Goal: Transaction & Acquisition: Subscribe to service/newsletter

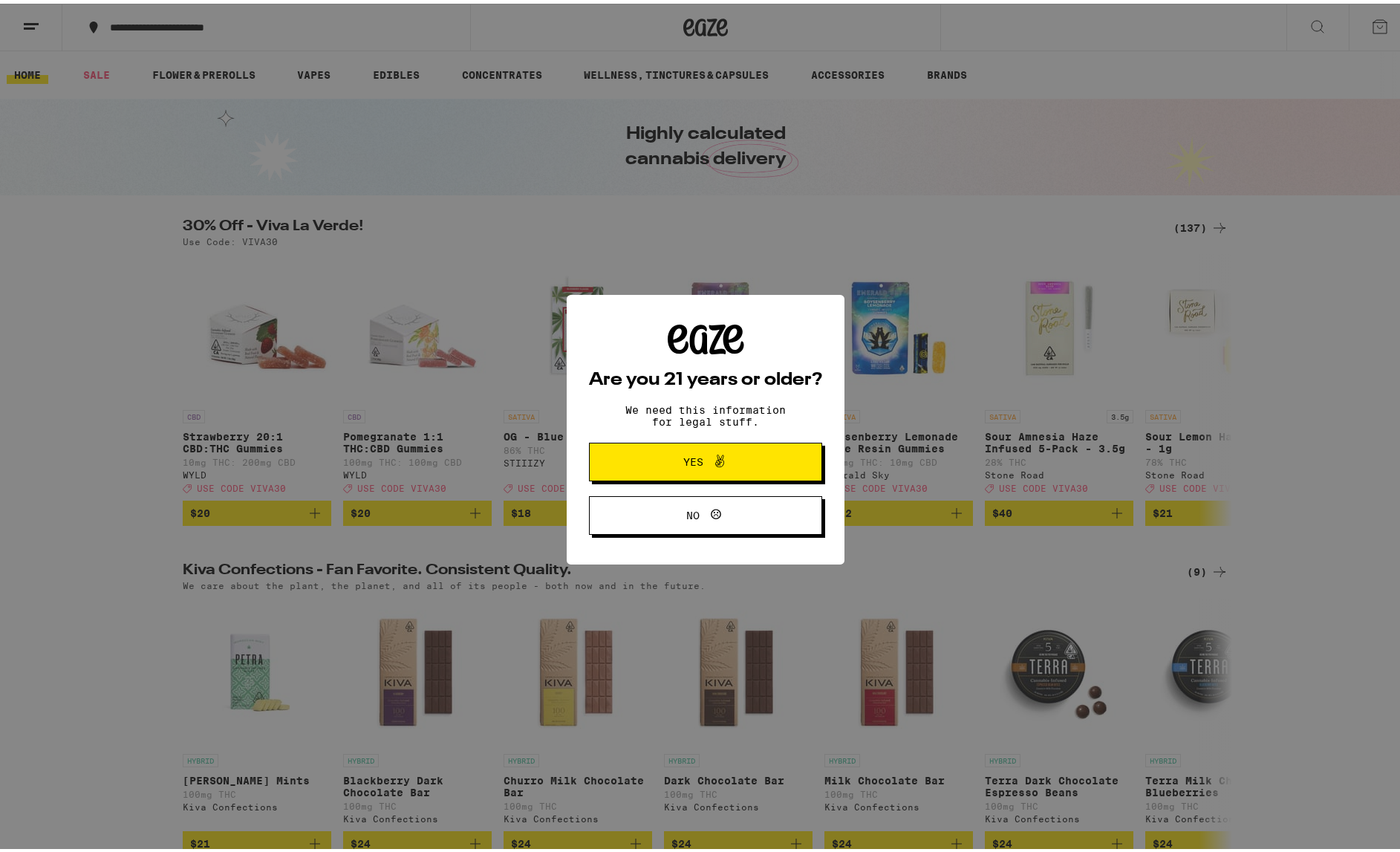
click at [664, 466] on span "Yes" at bounding box center [705, 458] width 113 height 19
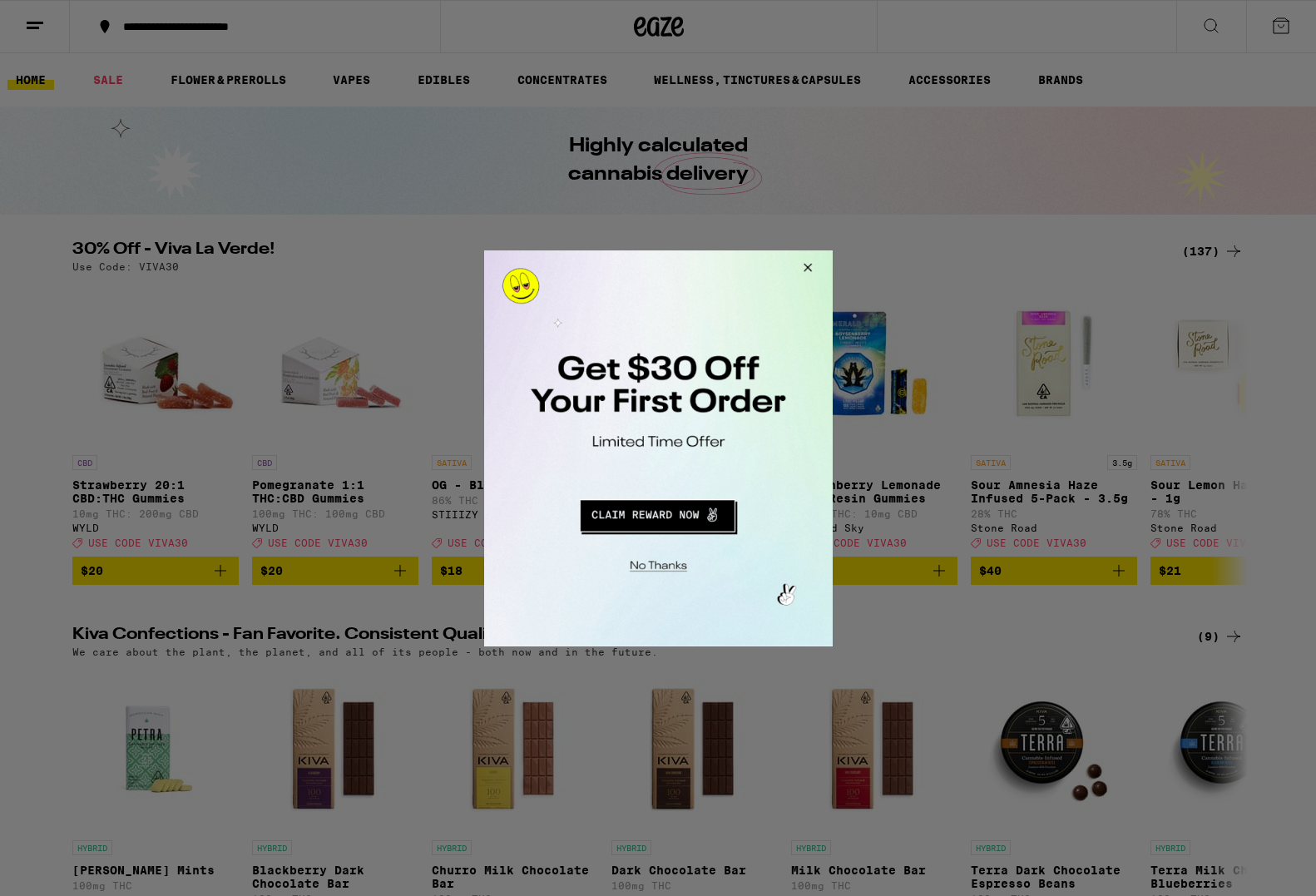
click at [652, 524] on button "Redirect to URL" at bounding box center [656, 512] width 290 height 40
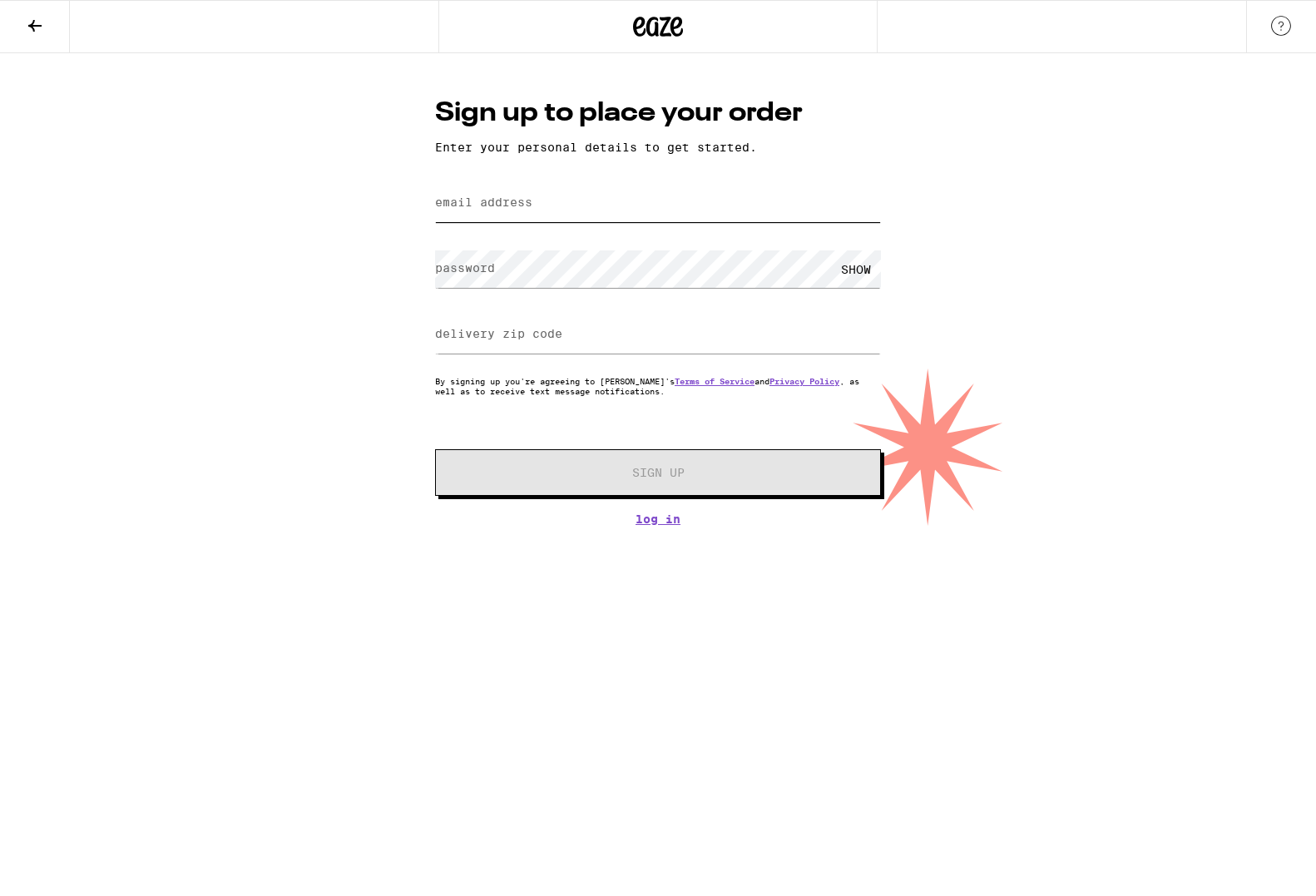
click at [531, 194] on input "email address" at bounding box center [657, 204] width 446 height 37
type input "c"
type input "[EMAIL_ADDRESS][DOMAIN_NAME]"
click at [555, 334] on label "delivery zip code" at bounding box center [498, 334] width 127 height 14
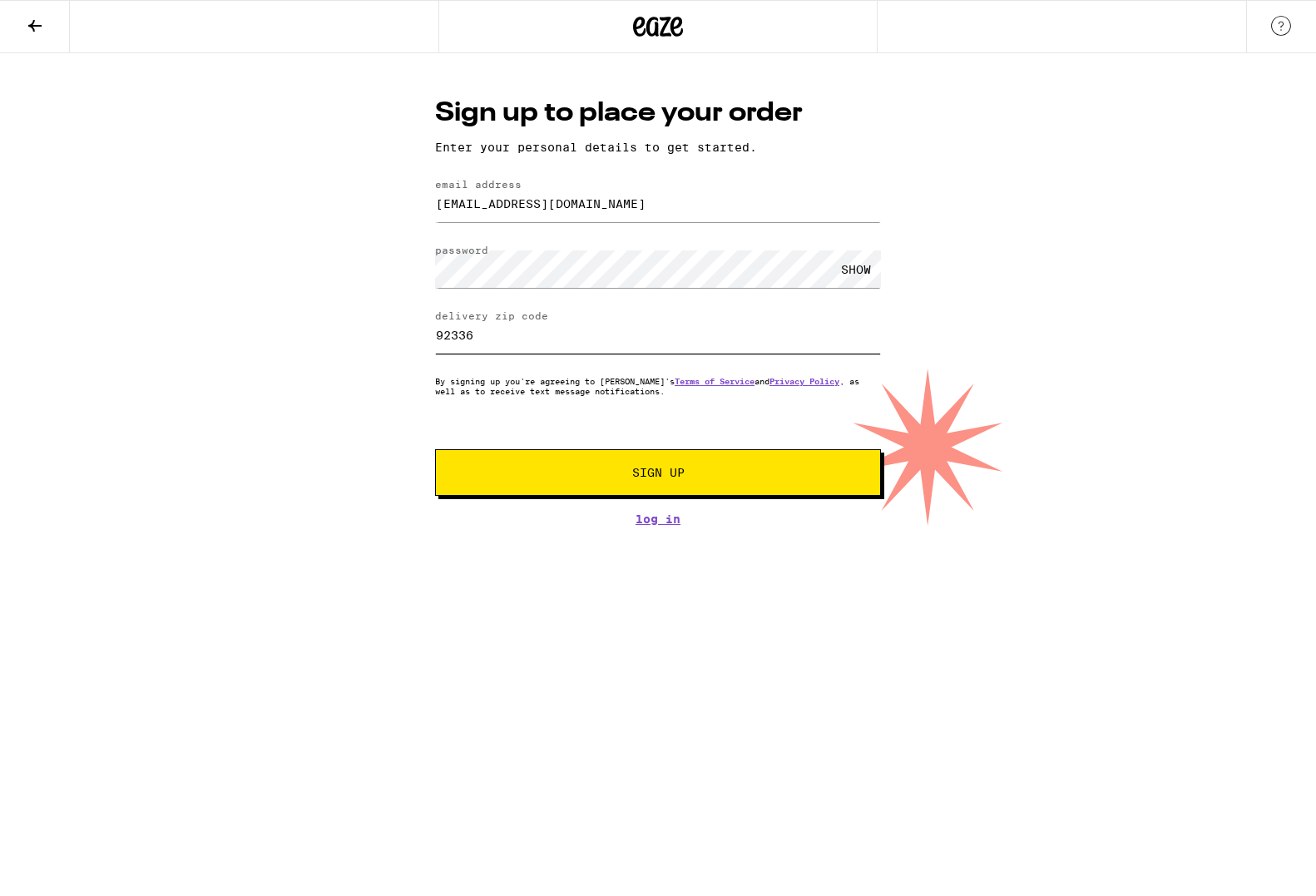
type input "92336"
click at [630, 478] on span "Sign Up" at bounding box center [658, 473] width 331 height 12
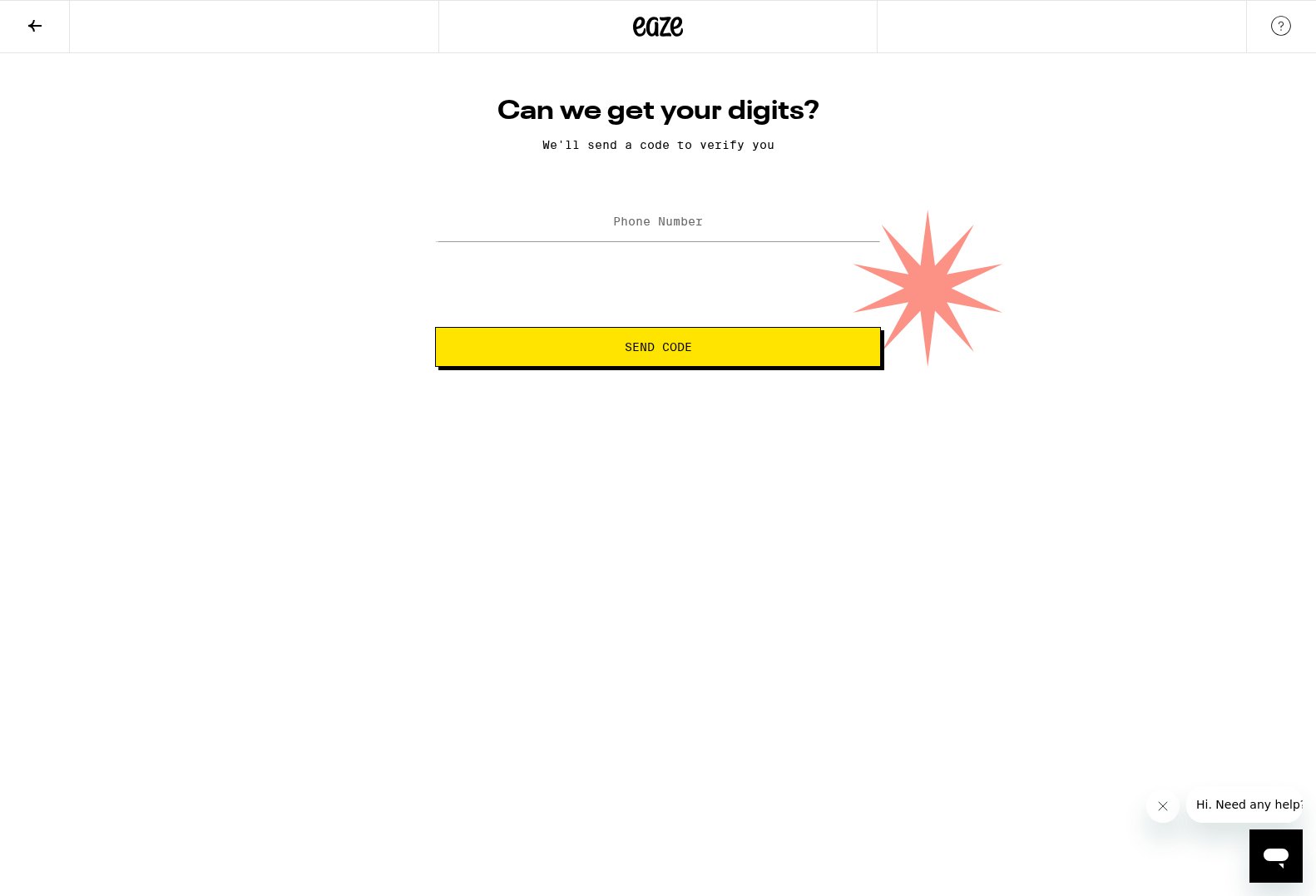
click at [650, 221] on label "Phone Number" at bounding box center [658, 221] width 90 height 14
type input "(510) 333-5521"
click at [757, 346] on span "Send Code" at bounding box center [658, 347] width 417 height 12
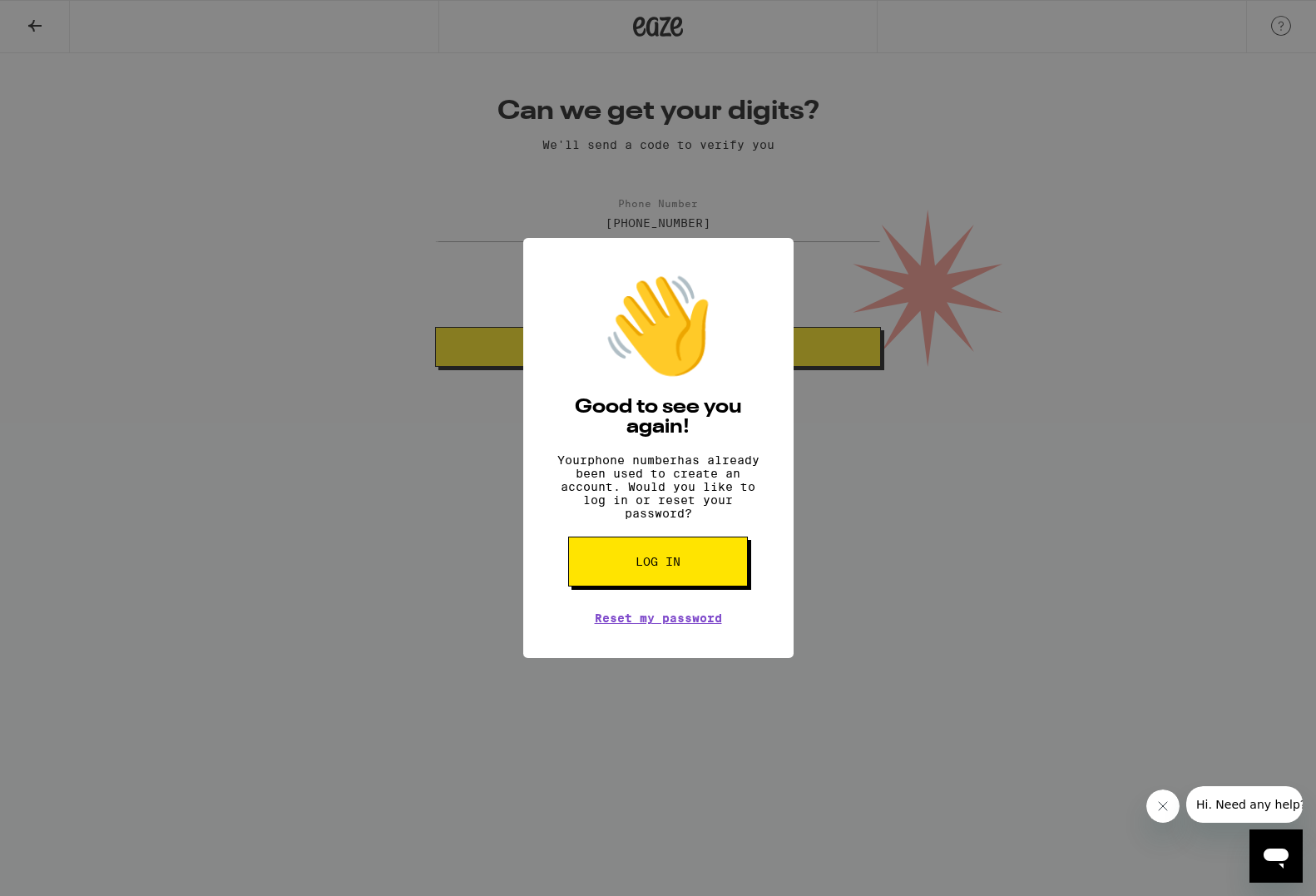
click at [667, 561] on button "Log in" at bounding box center [657, 561] width 179 height 50
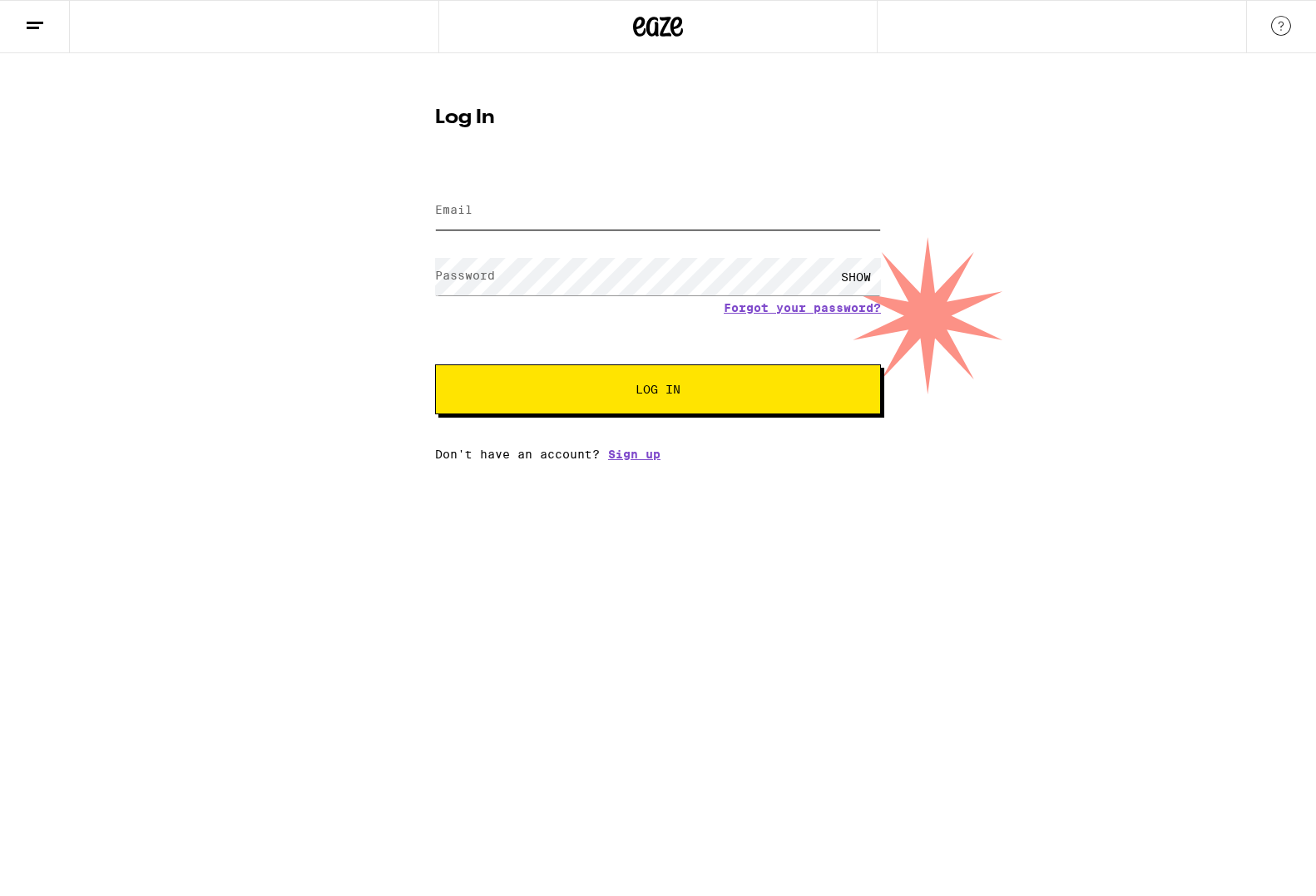
click at [721, 208] on input "Email" at bounding box center [657, 211] width 446 height 37
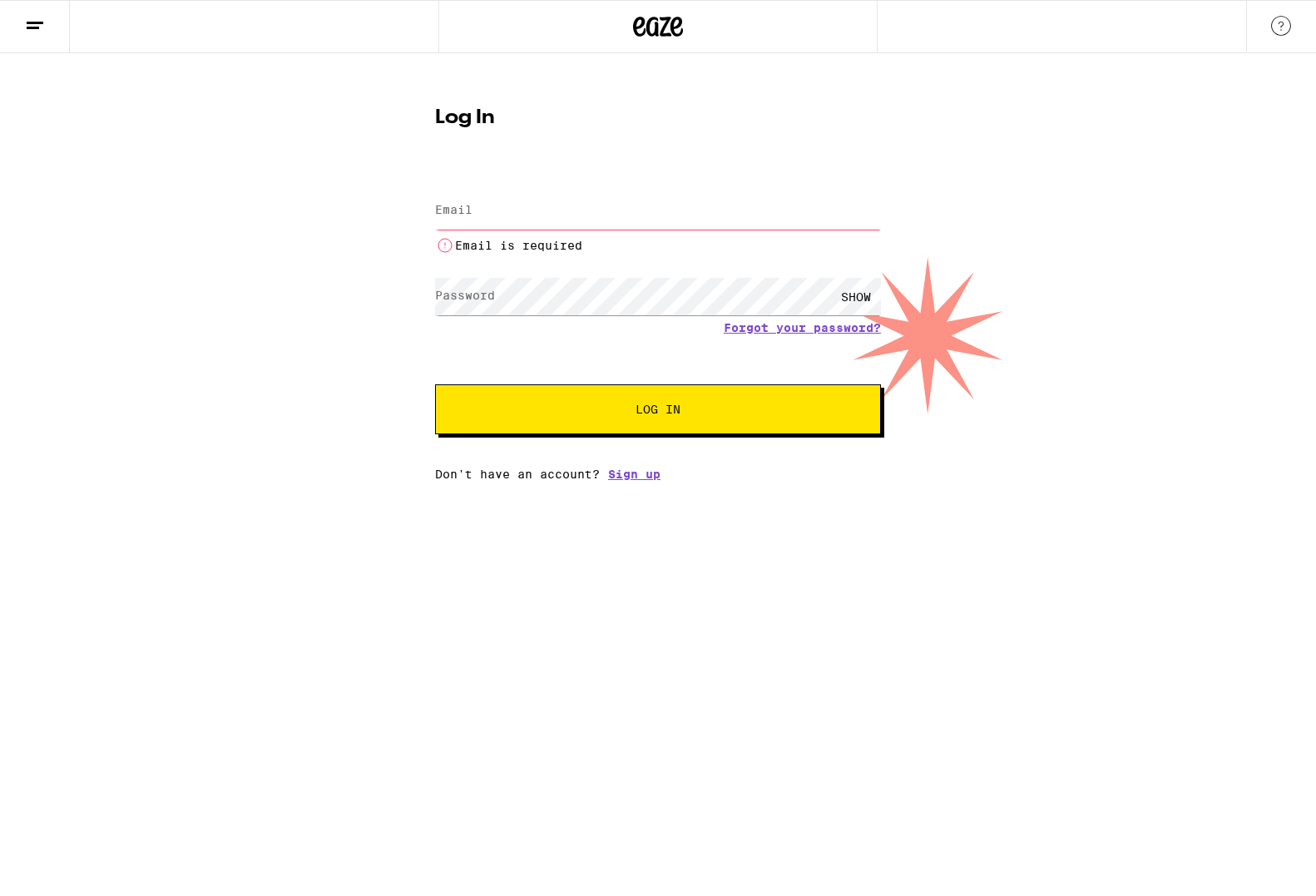
type input "westcamo@gmail.com"
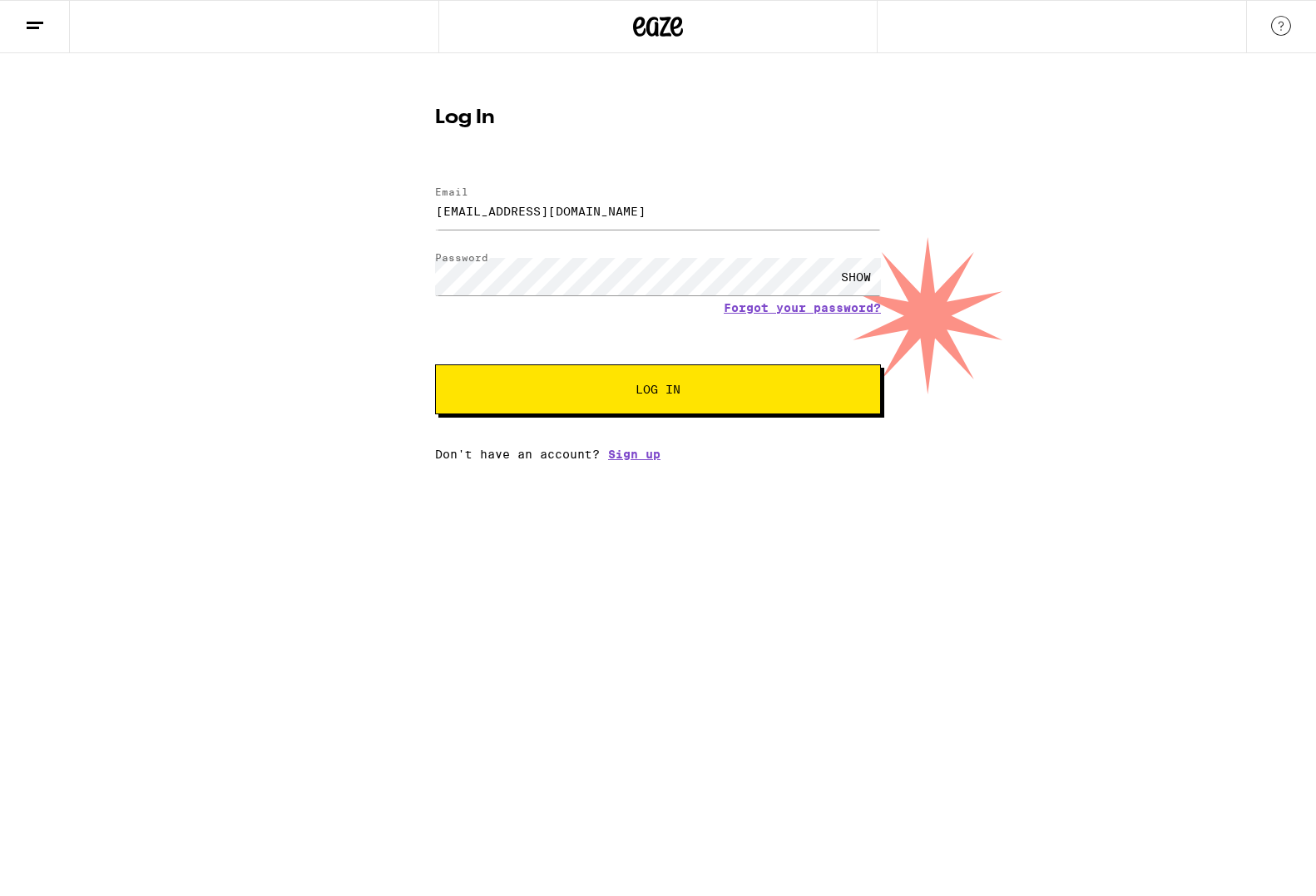
click at [605, 402] on button "Log In" at bounding box center [657, 389] width 446 height 50
